Goal: Navigation & Orientation: Find specific page/section

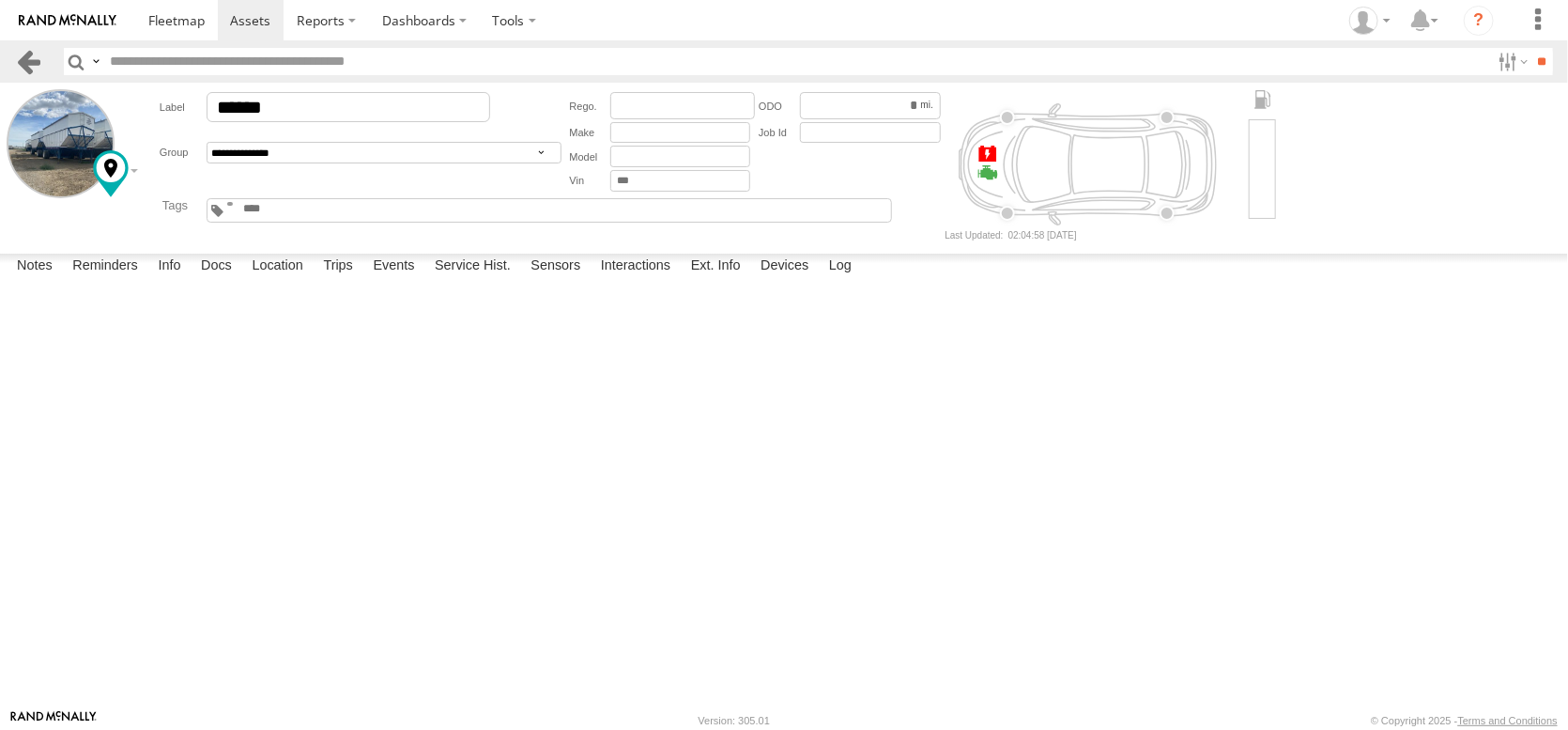
click at [28, 56] on link at bounding box center [28, 61] width 27 height 27
click at [205, 22] on span at bounding box center [177, 20] width 57 height 18
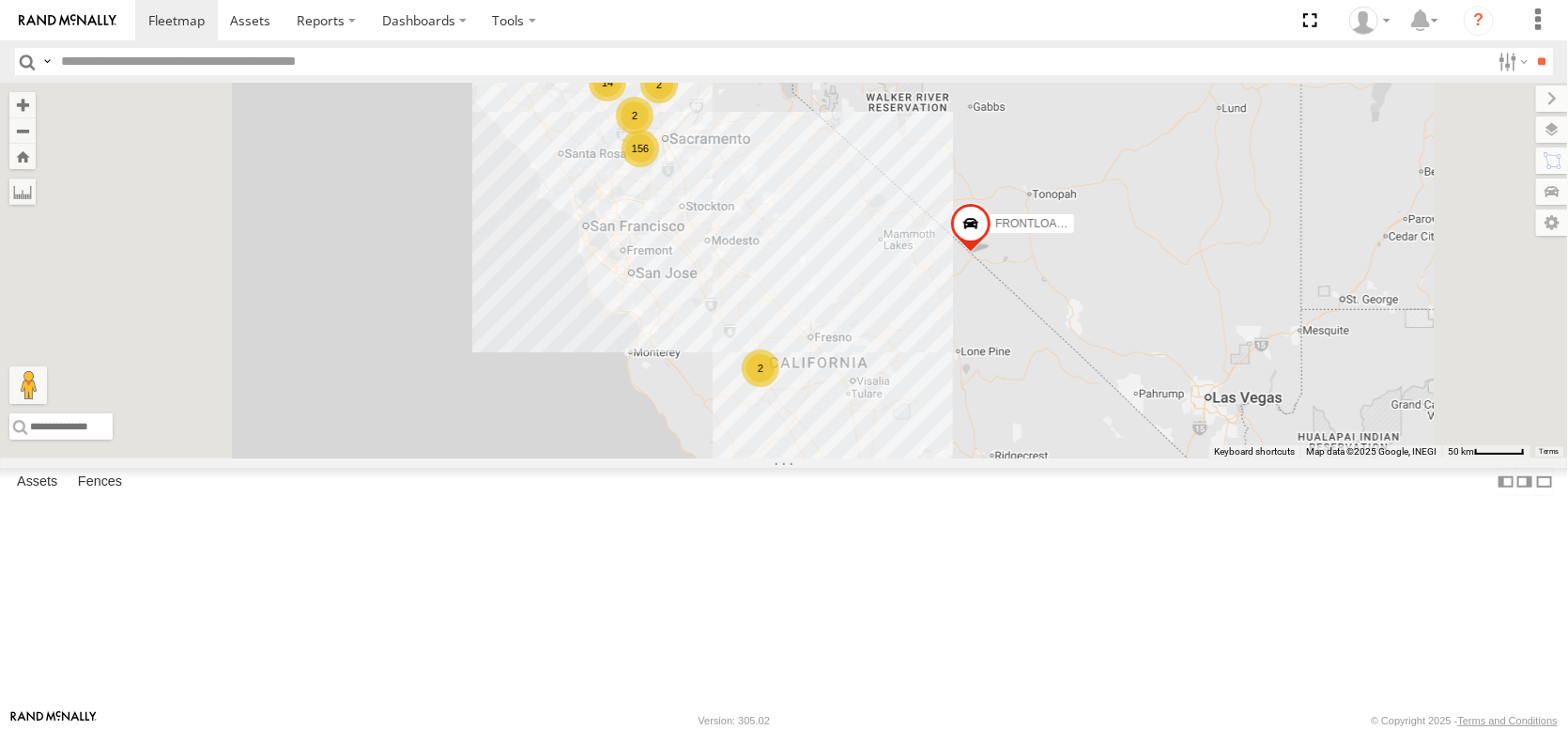
click at [0, 0] on span "Asset" at bounding box center [0, 0] width 0 height 0
